Goal: Task Accomplishment & Management: Use online tool/utility

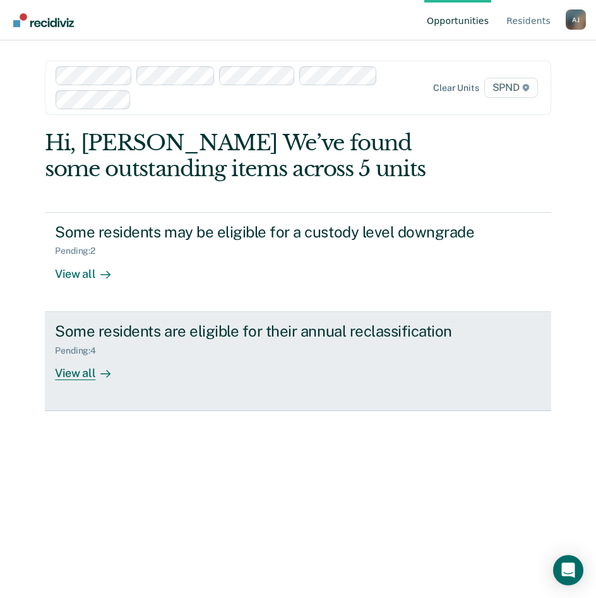
click at [75, 373] on div "View all" at bounding box center [90, 368] width 71 height 25
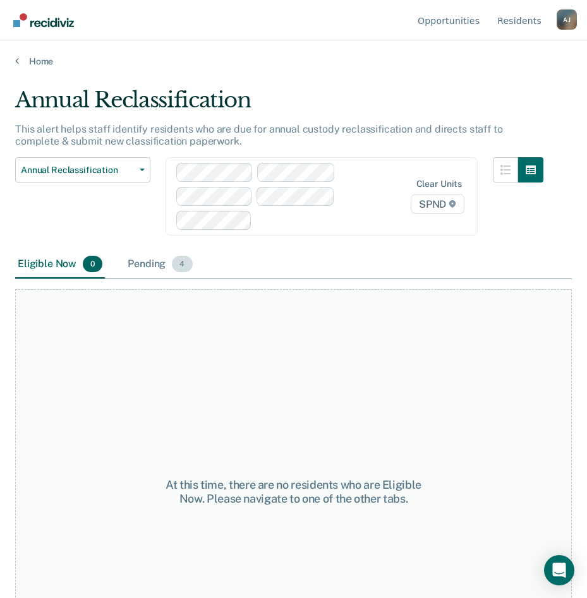
click at [155, 261] on div "Pending 4" at bounding box center [159, 265] width 69 height 28
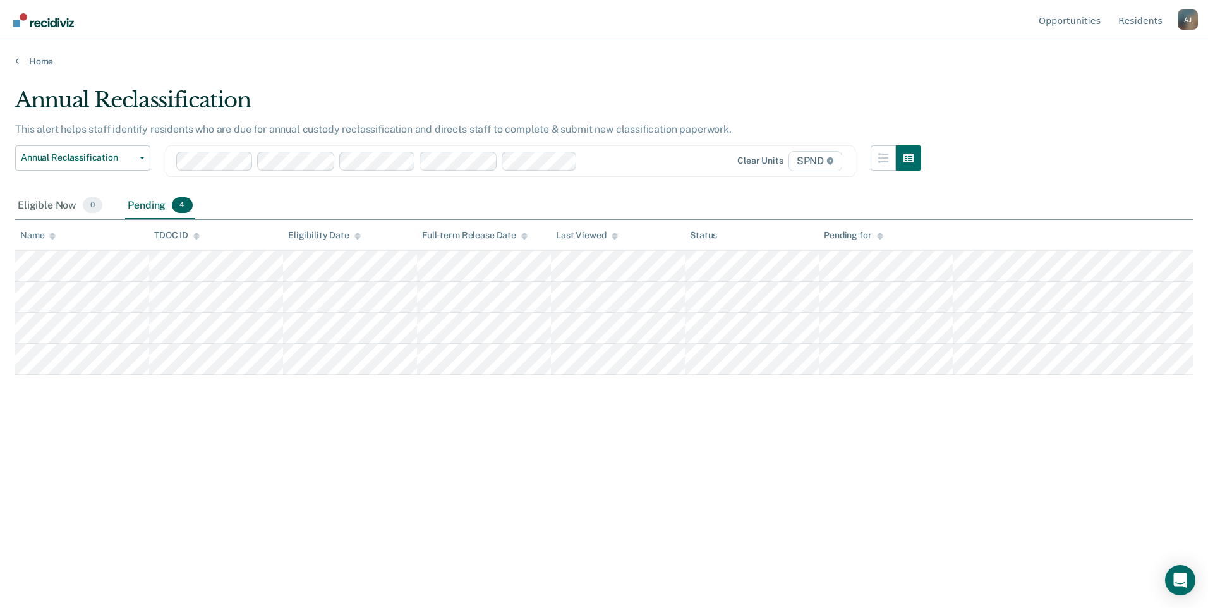
click at [596, 160] on div at bounding box center [612, 160] width 60 height 15
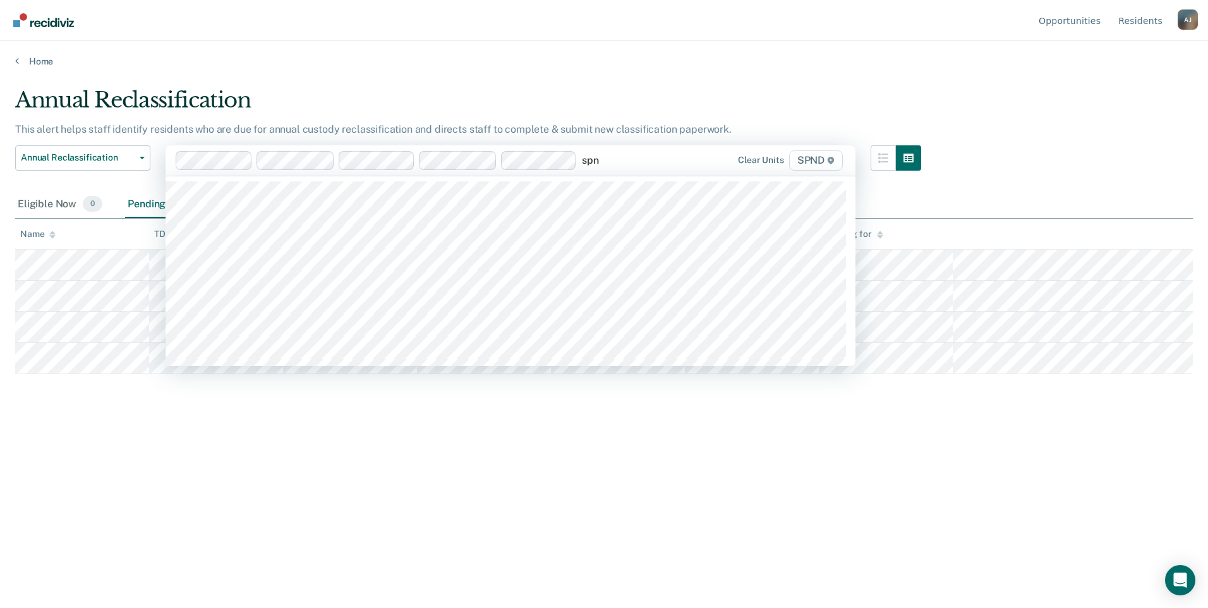
type input "spnd"
click at [596, 160] on div "Clear units SPND" at bounding box center [744, 160] width 201 height 20
type input "spnd"
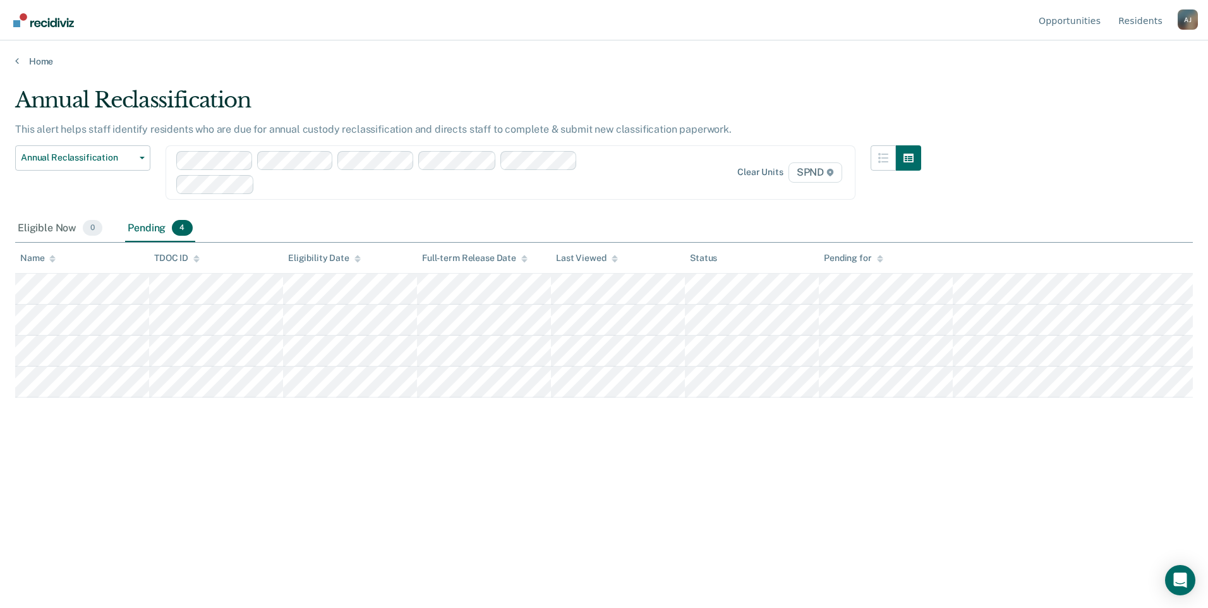
click at [559, 183] on div at bounding box center [451, 184] width 383 height 15
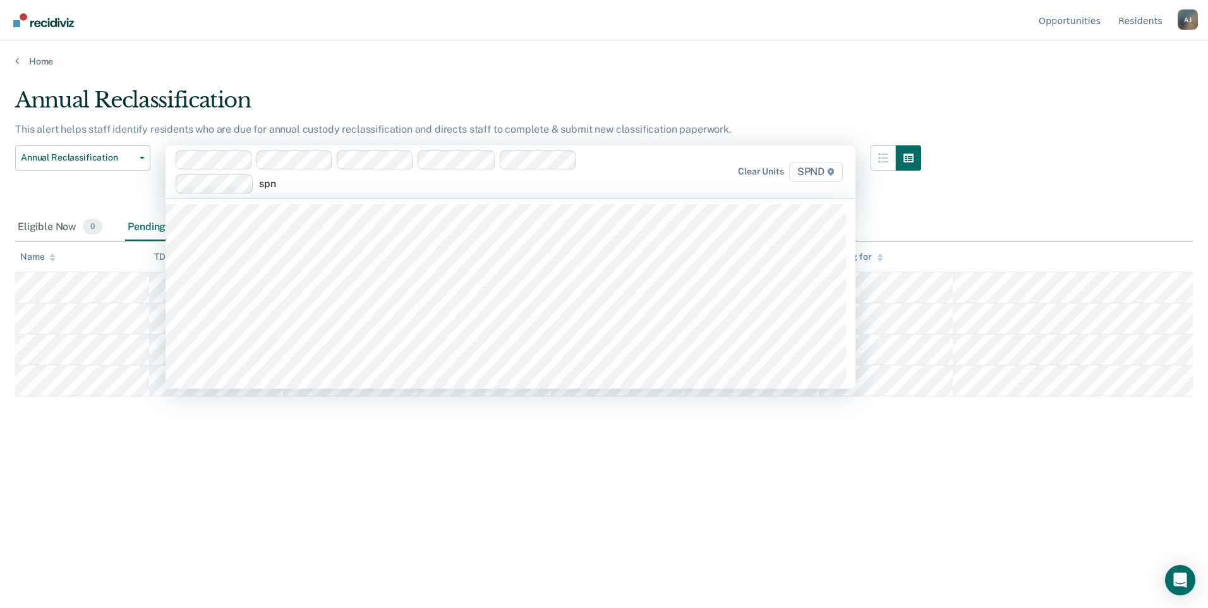
type input "spnd"
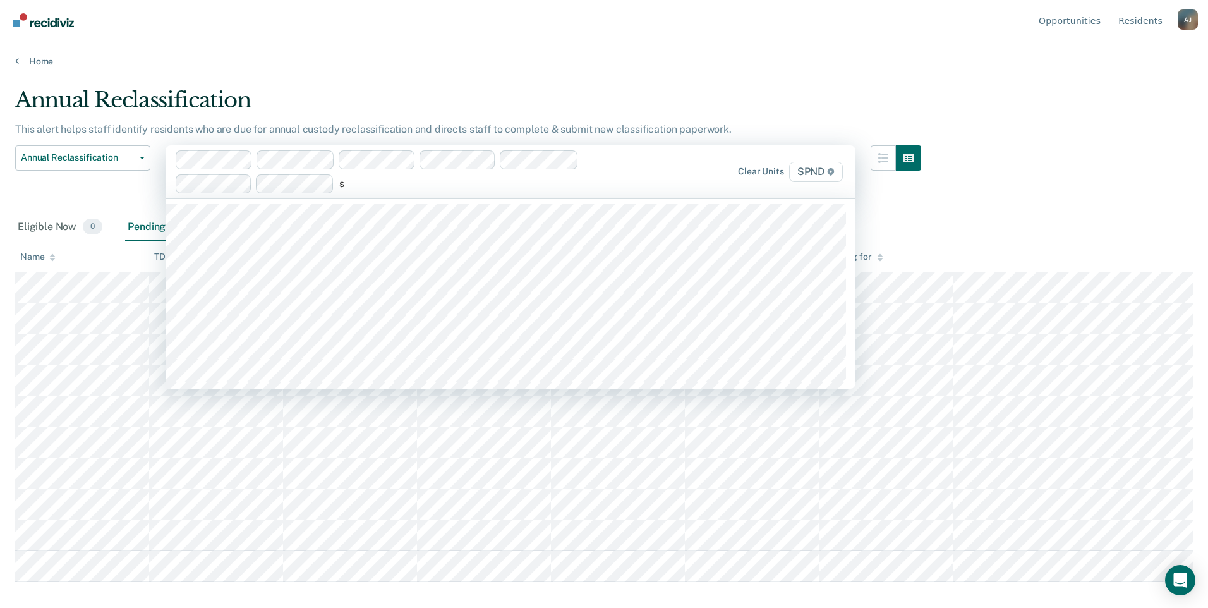
type input "s"
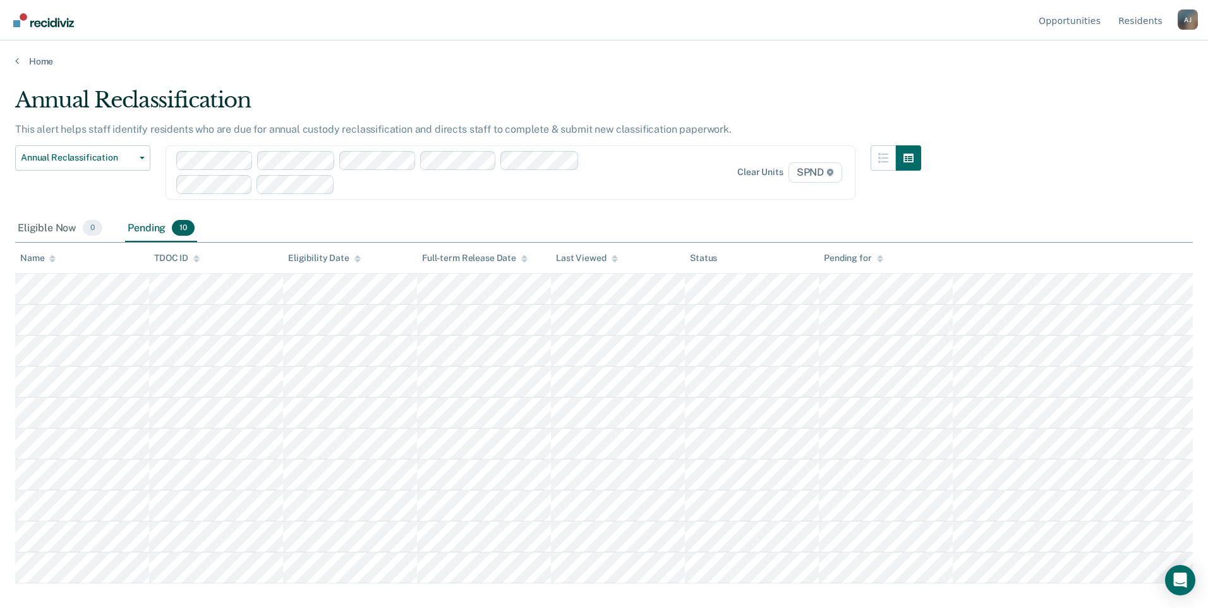
click at [392, 183] on div at bounding box center [491, 184] width 303 height 15
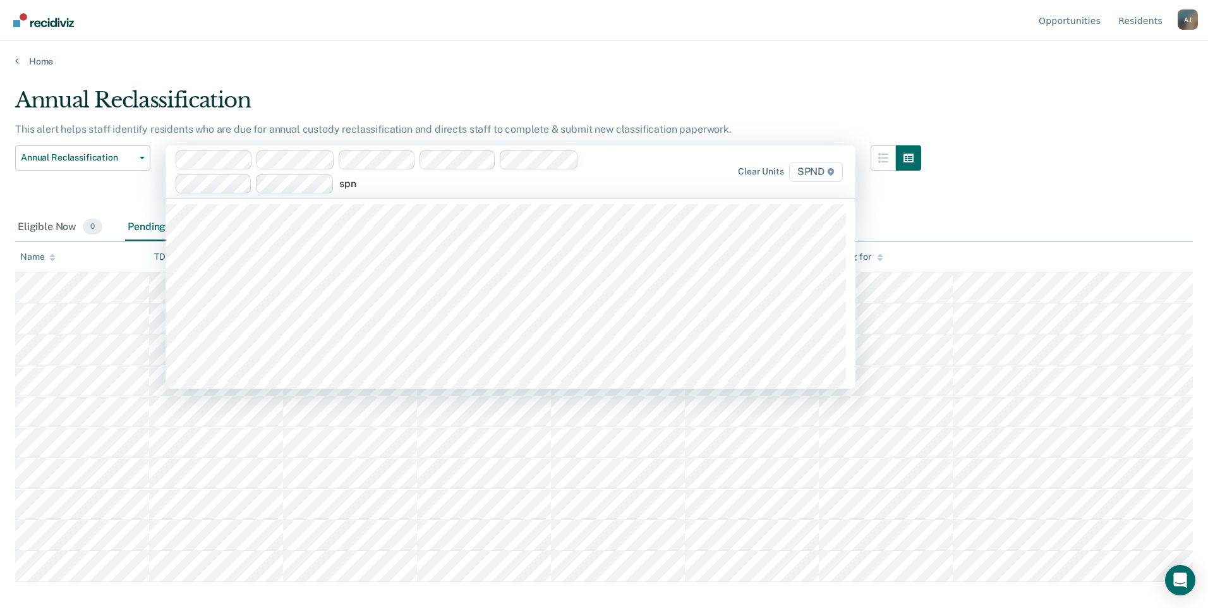
type input "spnd"
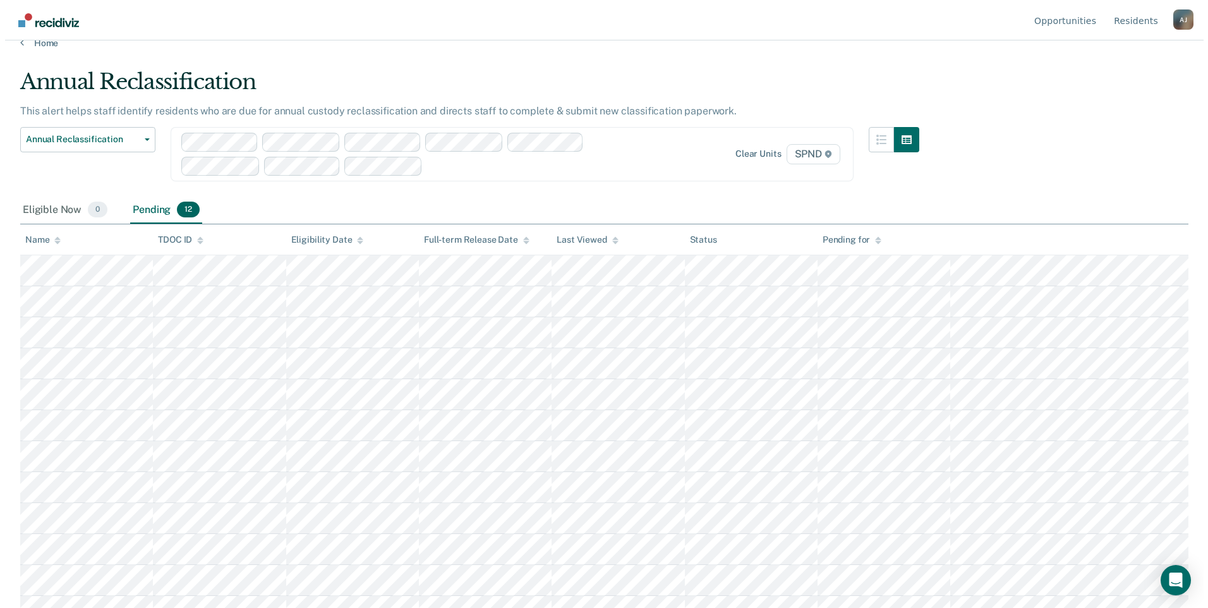
scroll to position [0, 0]
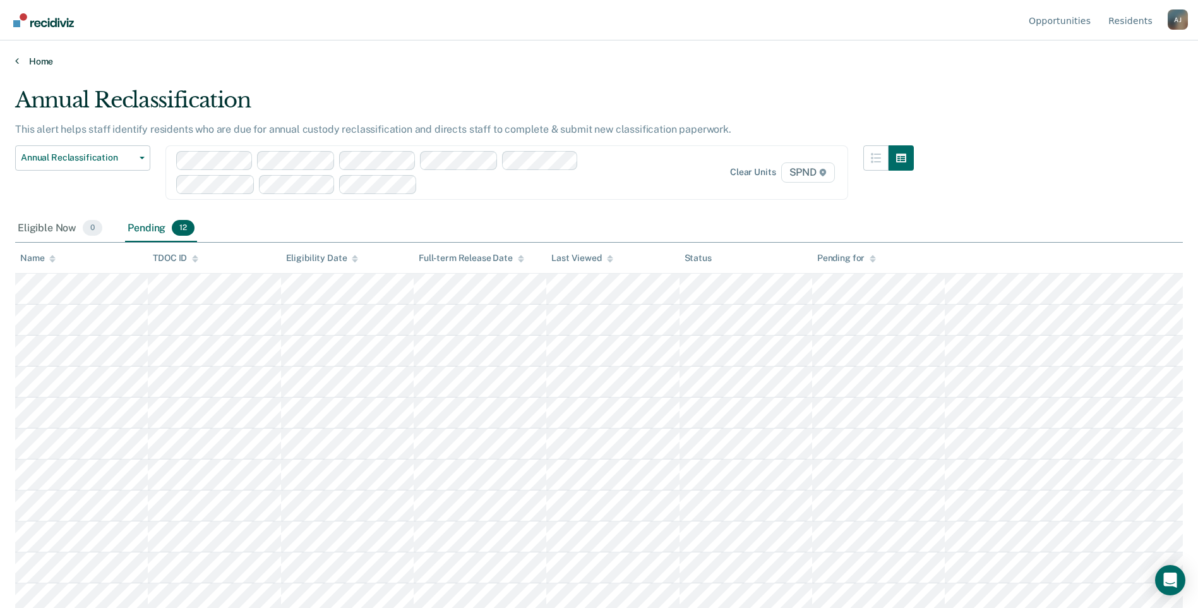
click at [26, 63] on link "Home" at bounding box center [599, 61] width 1168 height 11
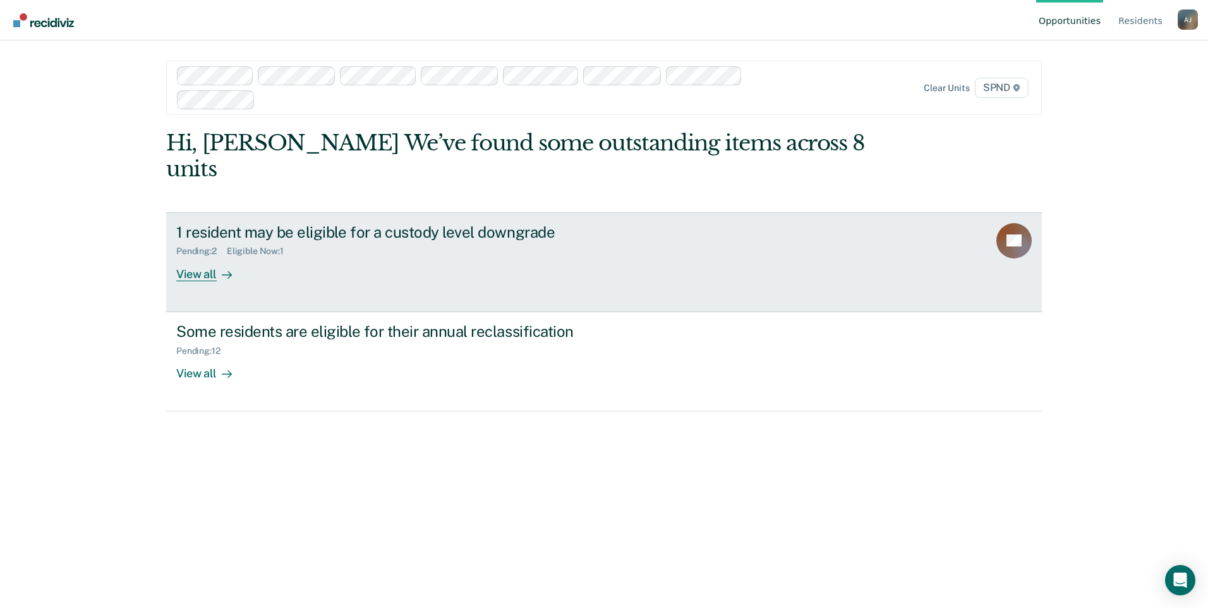
click at [213, 256] on div "View all" at bounding box center [211, 268] width 71 height 25
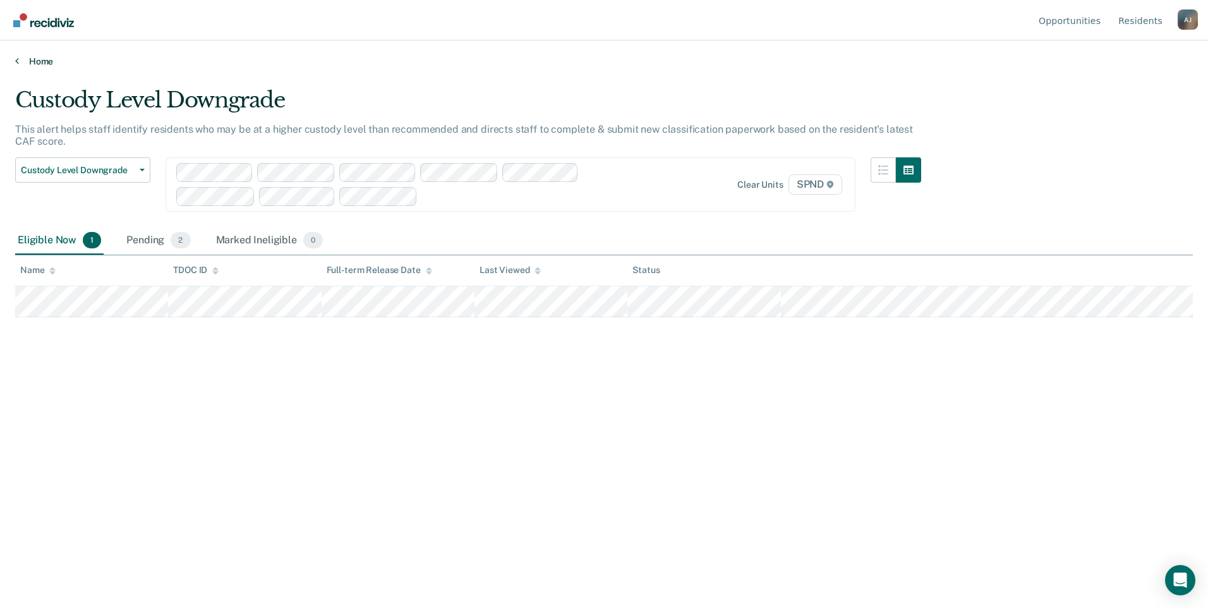
click at [33, 64] on link "Home" at bounding box center [603, 61] width 1177 height 11
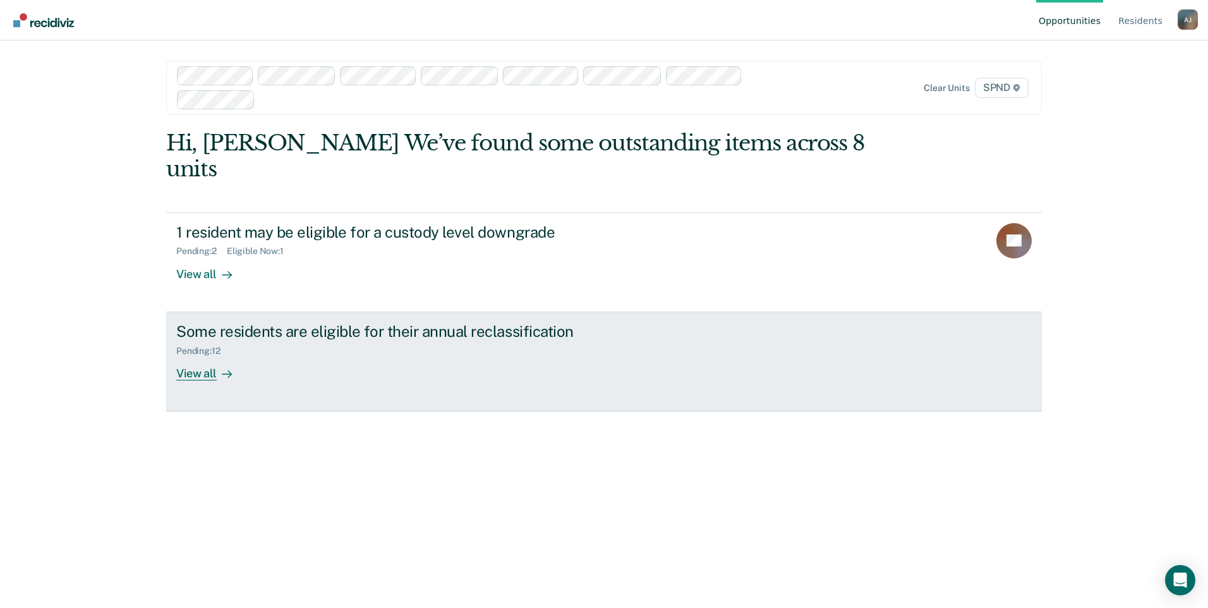
click at [212, 356] on div "View all" at bounding box center [211, 368] width 71 height 25
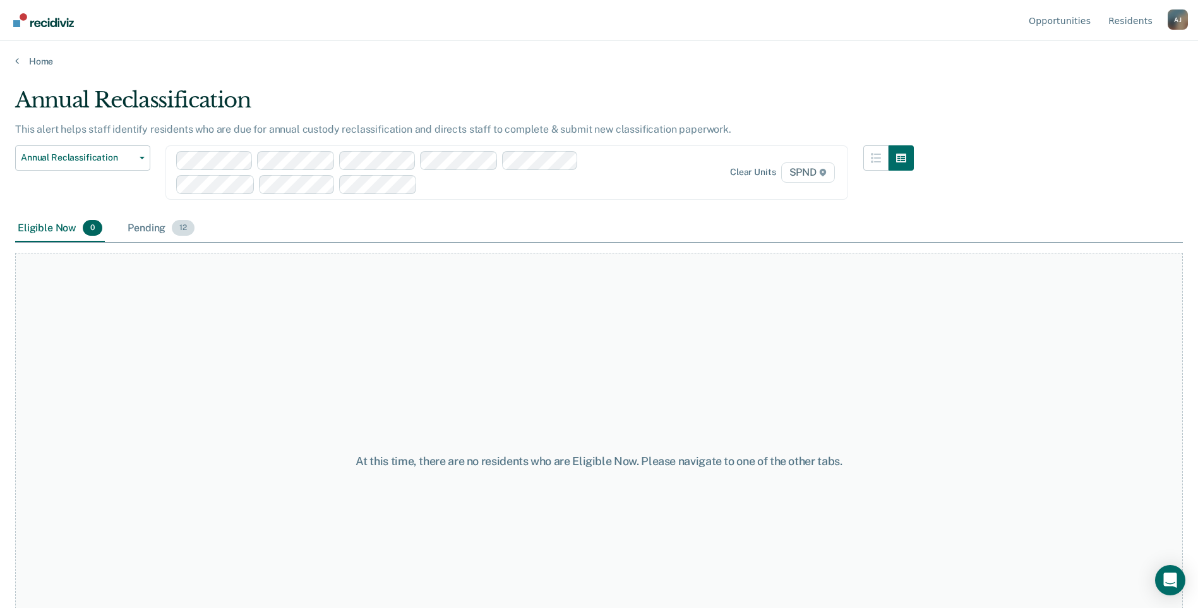
click at [165, 232] on div "Pending 12" at bounding box center [161, 229] width 72 height 28
